Goal: Navigation & Orientation: Find specific page/section

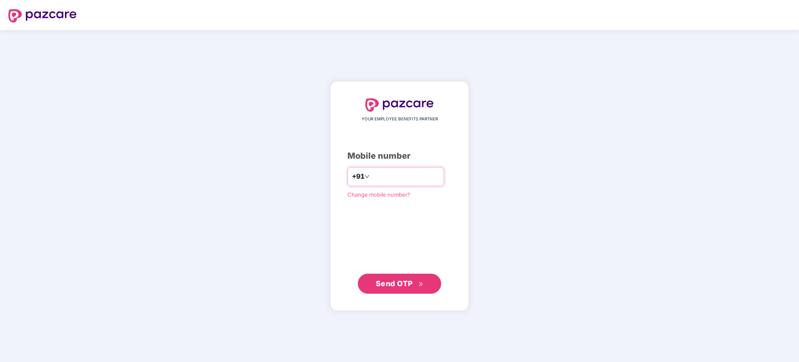
click at [371, 175] on input "number" at bounding box center [405, 176] width 68 height 13
type input "**********"
click at [392, 287] on span "Send OTP" at bounding box center [394, 283] width 37 height 9
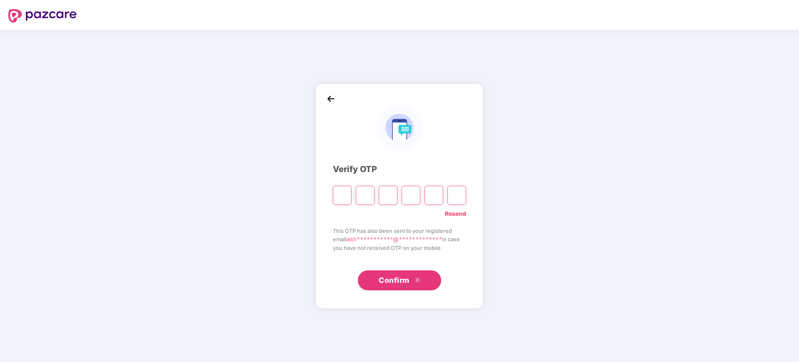
type input "*"
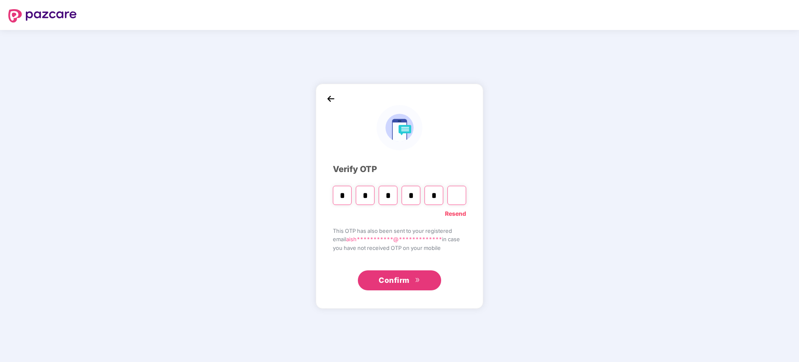
type input "*"
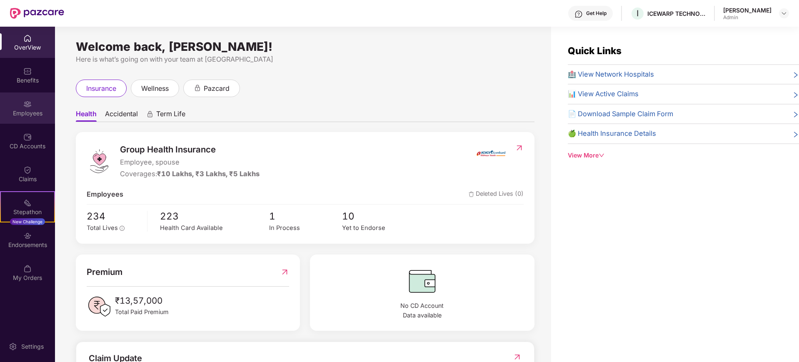
click at [32, 112] on div "Employees" at bounding box center [27, 113] width 55 height 8
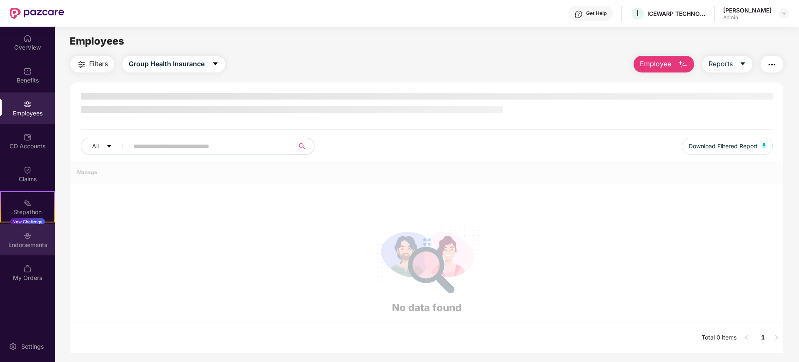
click at [35, 243] on div "Endorsements" at bounding box center [27, 245] width 55 height 8
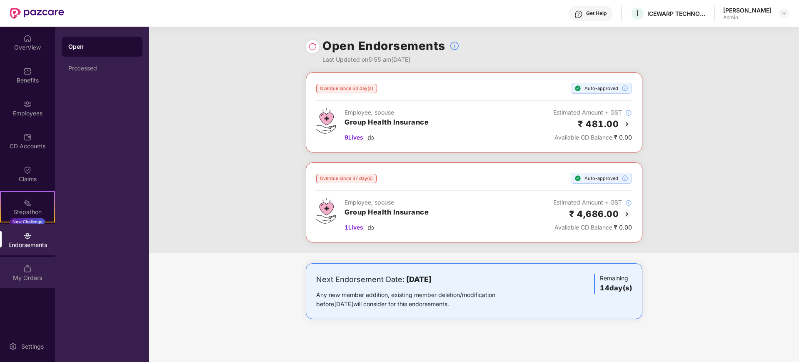
click at [46, 274] on div "My Orders" at bounding box center [27, 278] width 55 height 8
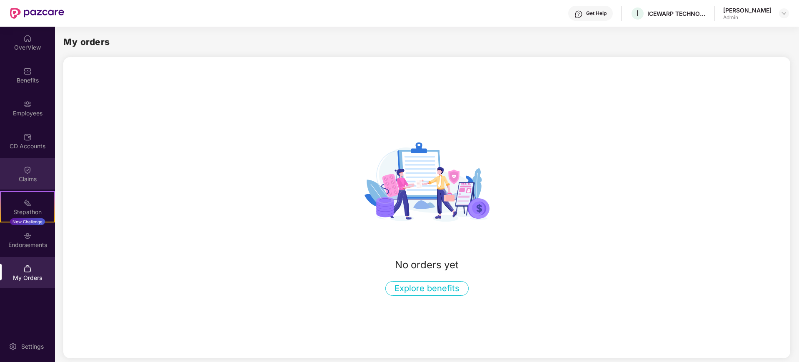
click at [21, 163] on div "Claims" at bounding box center [27, 173] width 55 height 31
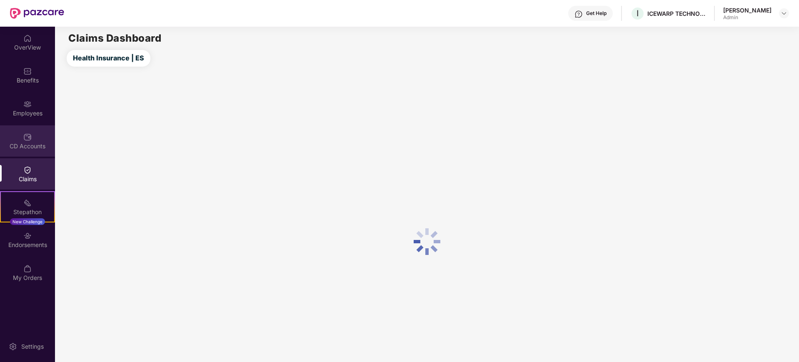
click at [27, 142] on div "CD Accounts" at bounding box center [27, 146] width 55 height 8
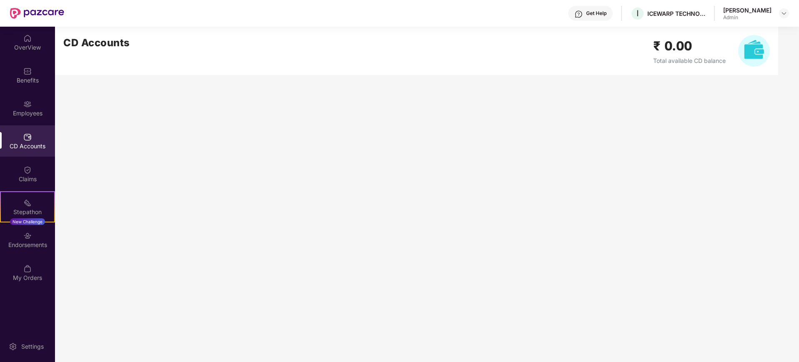
click at [32, 91] on div "OverView Benefits Employees CD Accounts Claims Stepathon New Challenge Endorsem…" at bounding box center [27, 158] width 55 height 263
click at [30, 101] on img at bounding box center [27, 104] width 8 height 8
